Goal: Check status: Check status

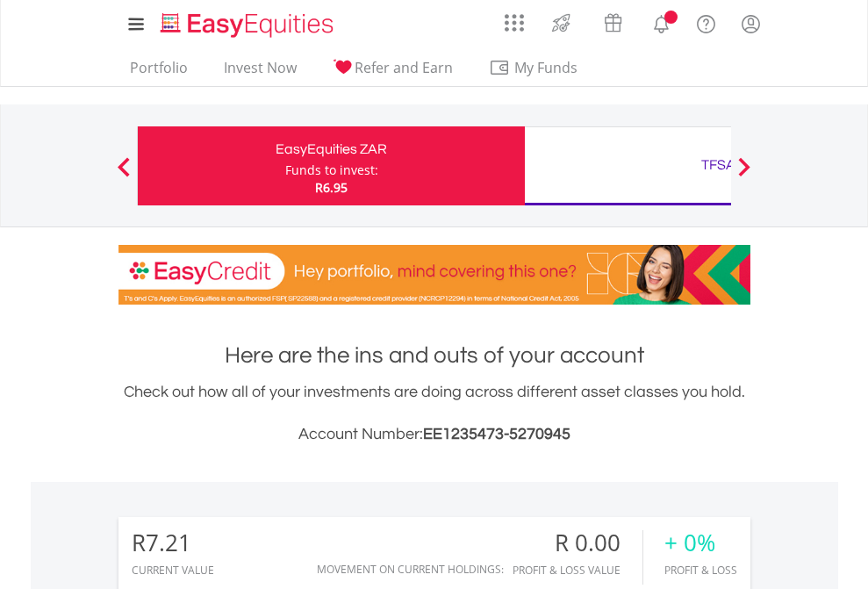
scroll to position [168, 276]
click at [285, 166] on div "Funds to invest:" at bounding box center [331, 170] width 93 height 18
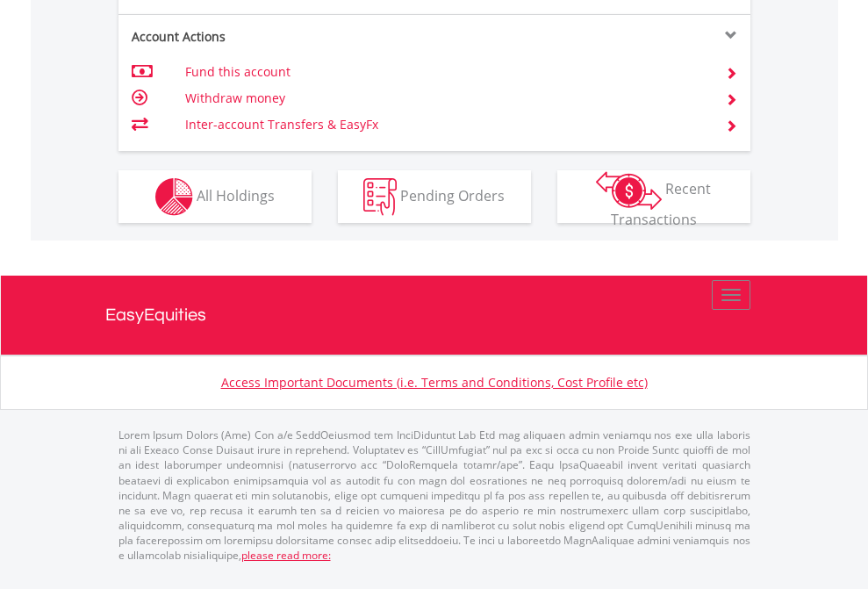
scroll to position [1566, 0]
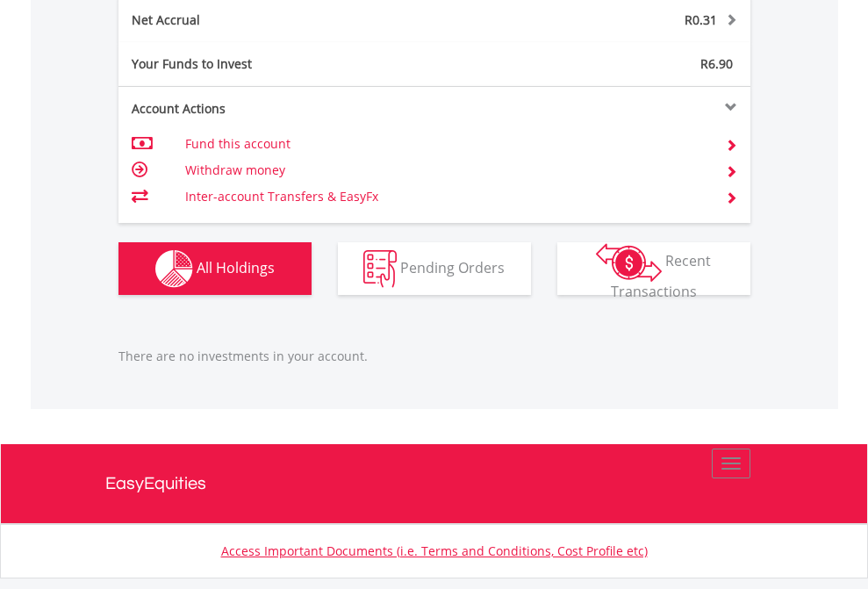
scroll to position [1779, 0]
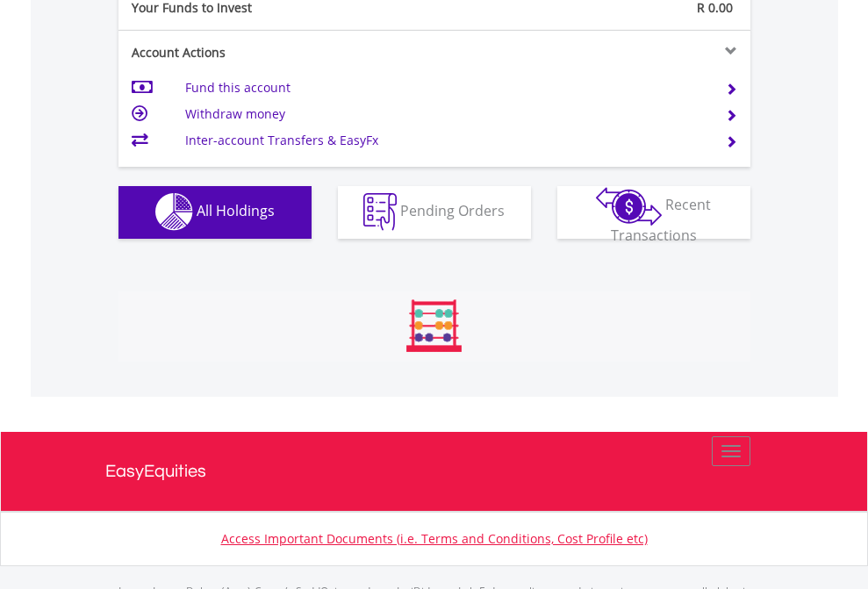
scroll to position [1738, 0]
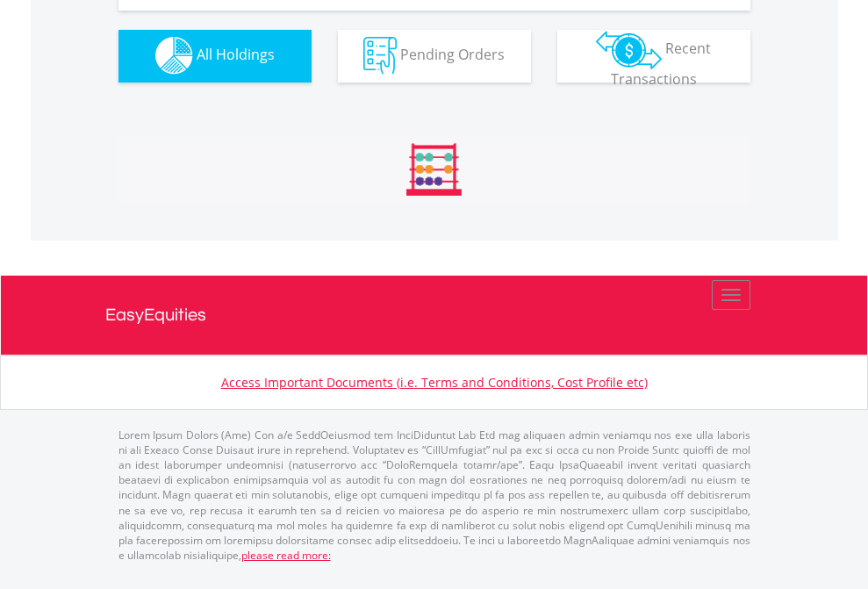
scroll to position [1738, 0]
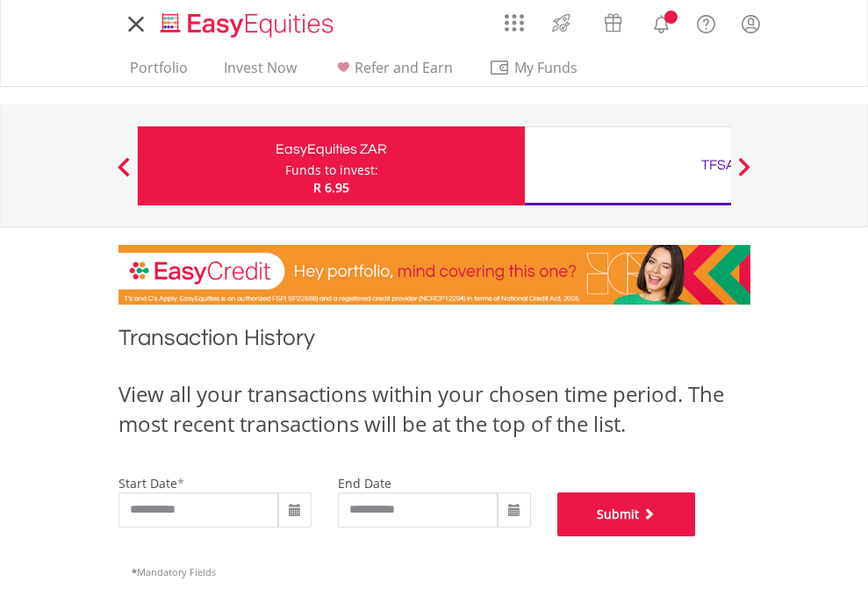
click at [696, 536] on button "Submit" at bounding box center [626, 514] width 139 height 44
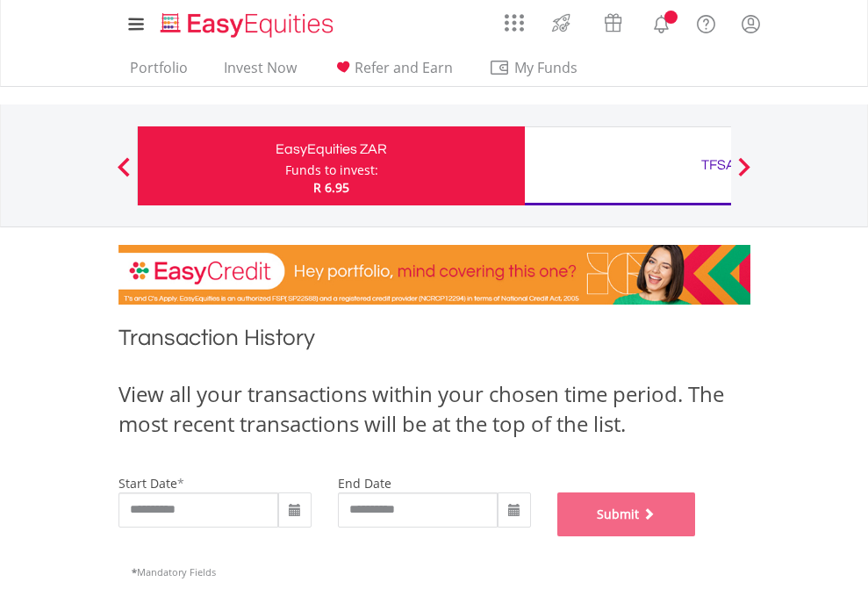
scroll to position [712, 0]
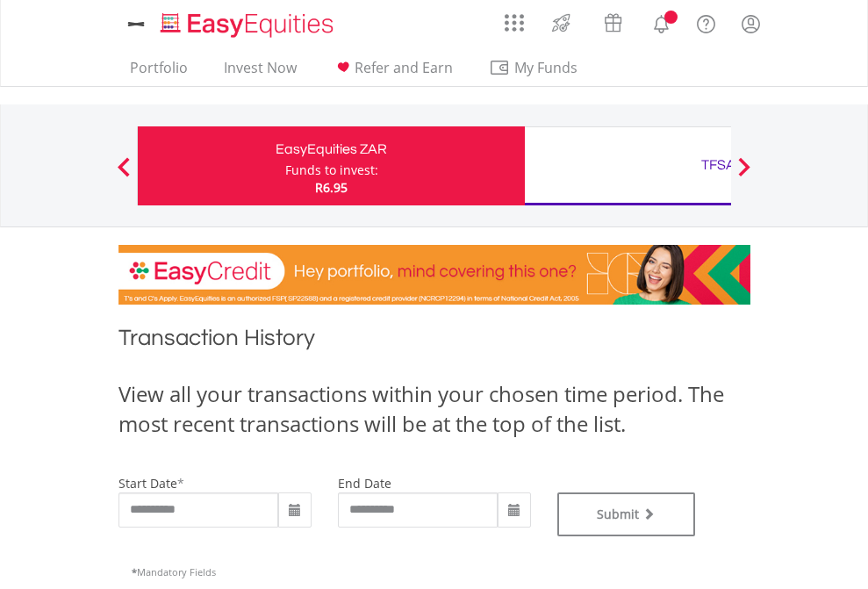
click at [627, 166] on div "TFSA" at bounding box center [718, 165] width 366 height 25
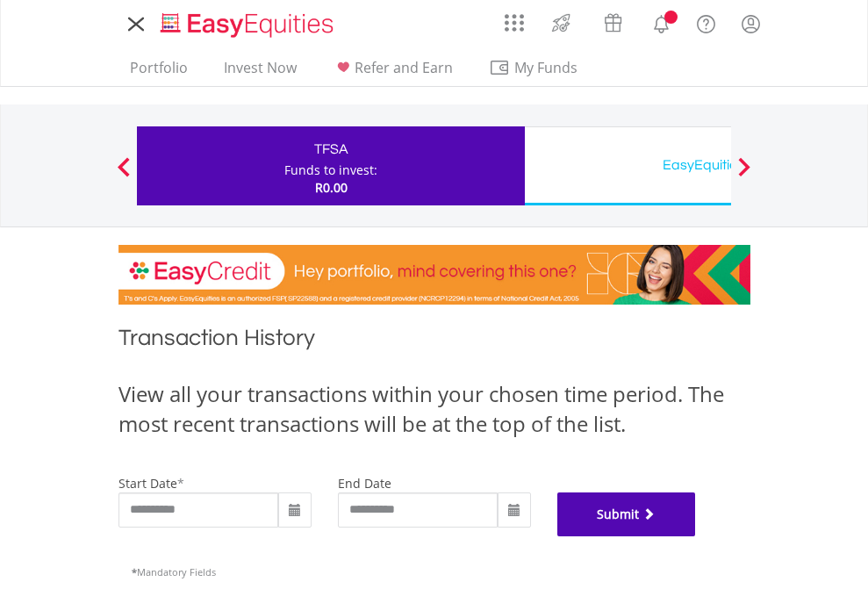
click at [696, 536] on button "Submit" at bounding box center [626, 514] width 139 height 44
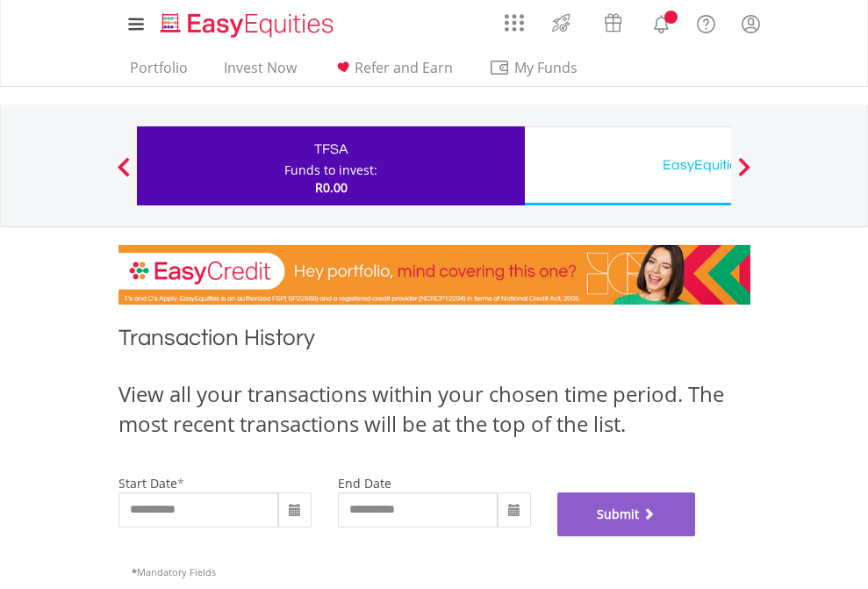
scroll to position [712, 0]
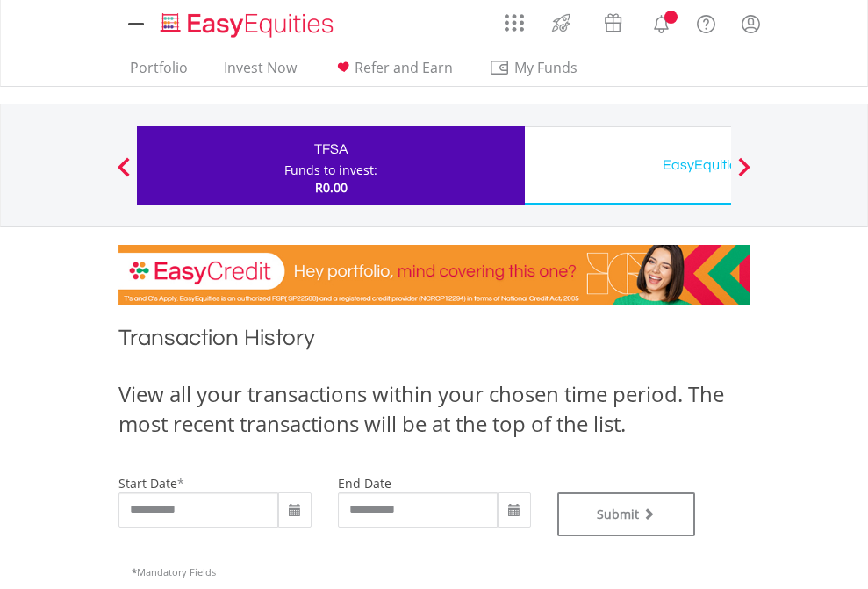
click at [627, 166] on div "EasyEquities USD" at bounding box center [718, 165] width 366 height 25
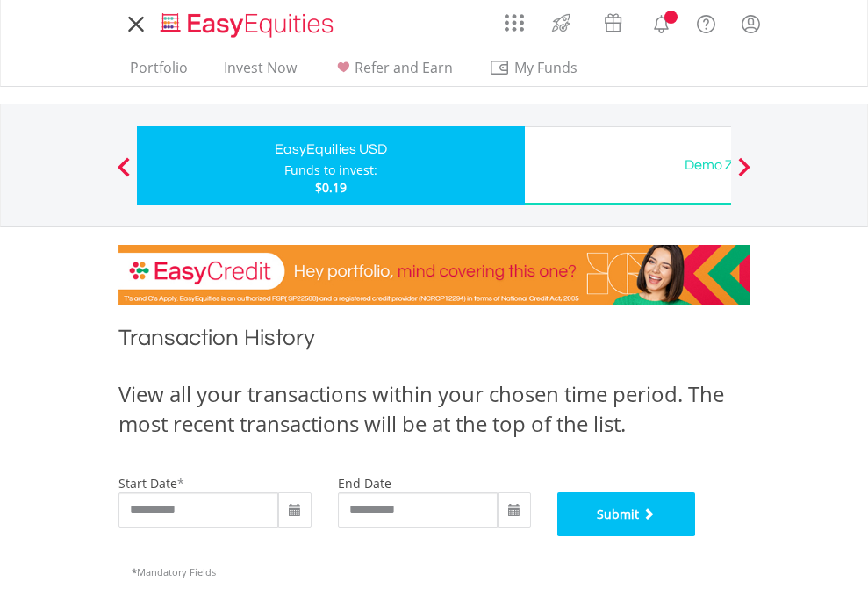
click at [696, 536] on button "Submit" at bounding box center [626, 514] width 139 height 44
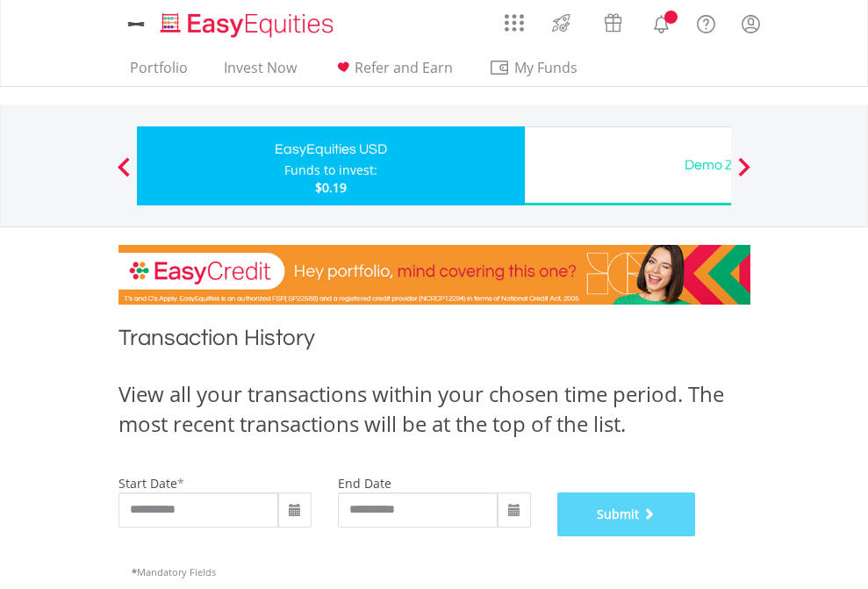
scroll to position [712, 0]
